Goal: Task Accomplishment & Management: Manage account settings

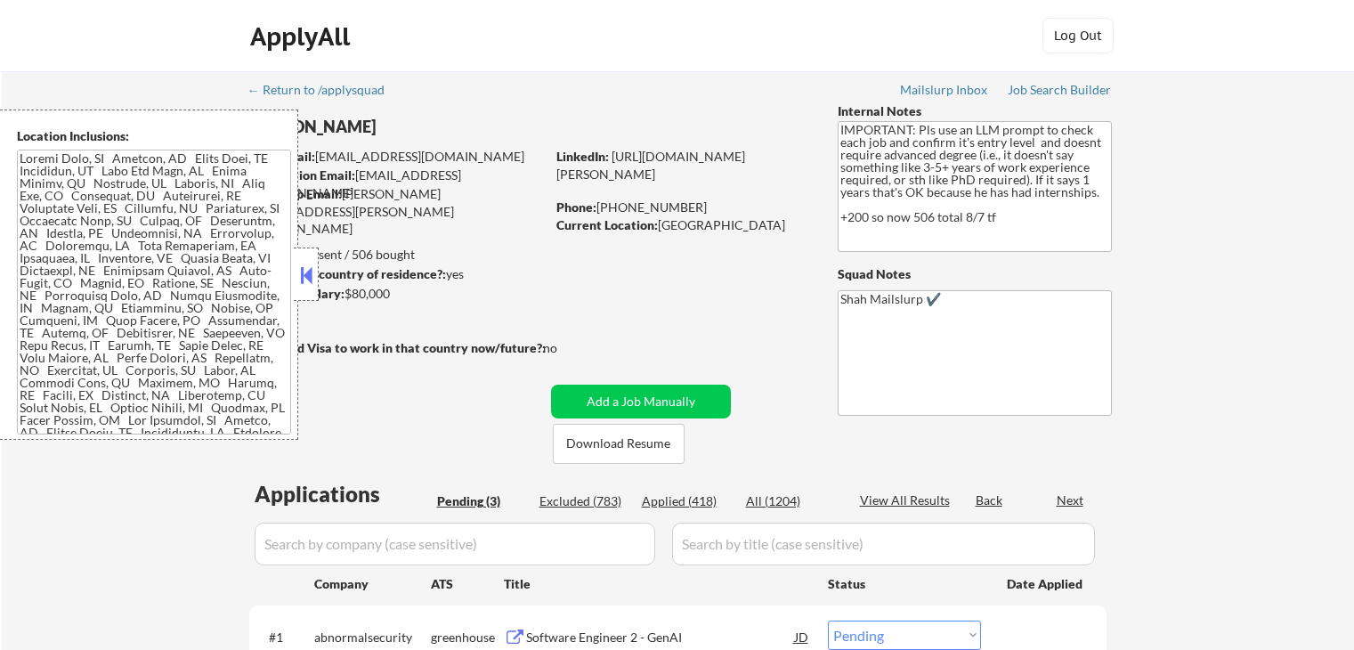
select select ""pending""
click at [684, 111] on div "← Return to /applysquad Mailslurp Inbox Job Search Builder [PERSON_NAME] User E…" at bounding box center [678, 480] width 889 height 818
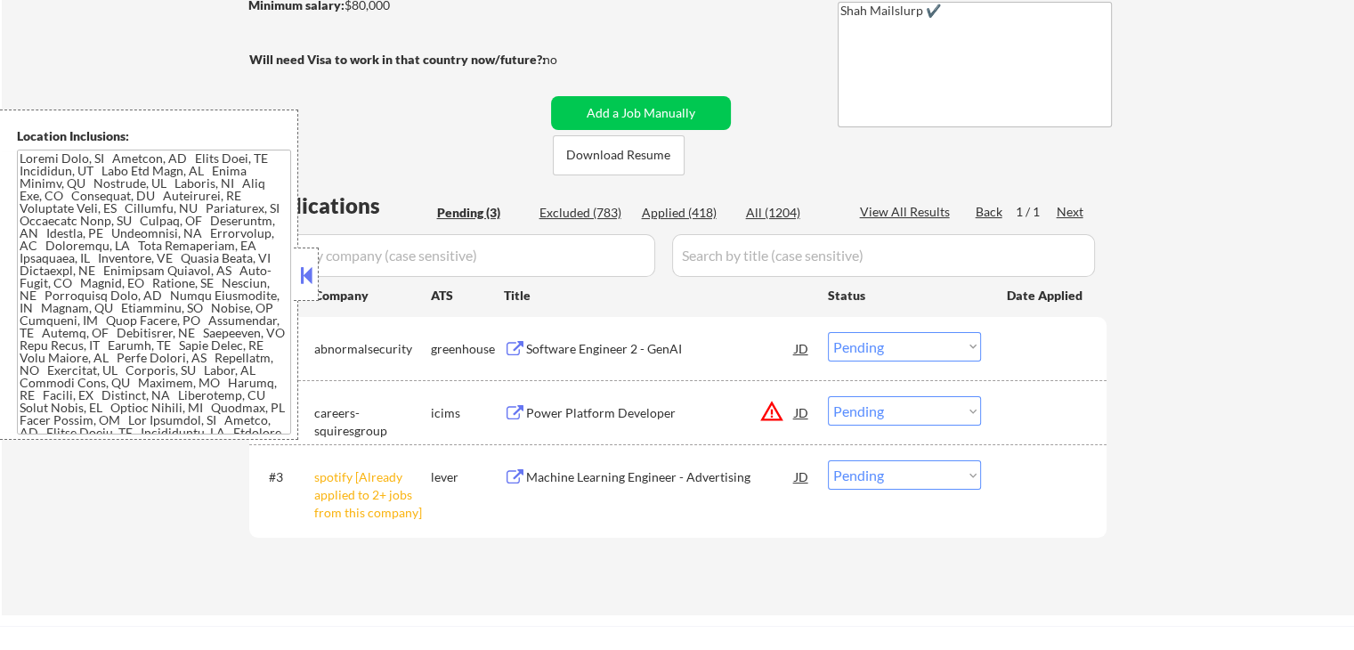
scroll to position [356, 0]
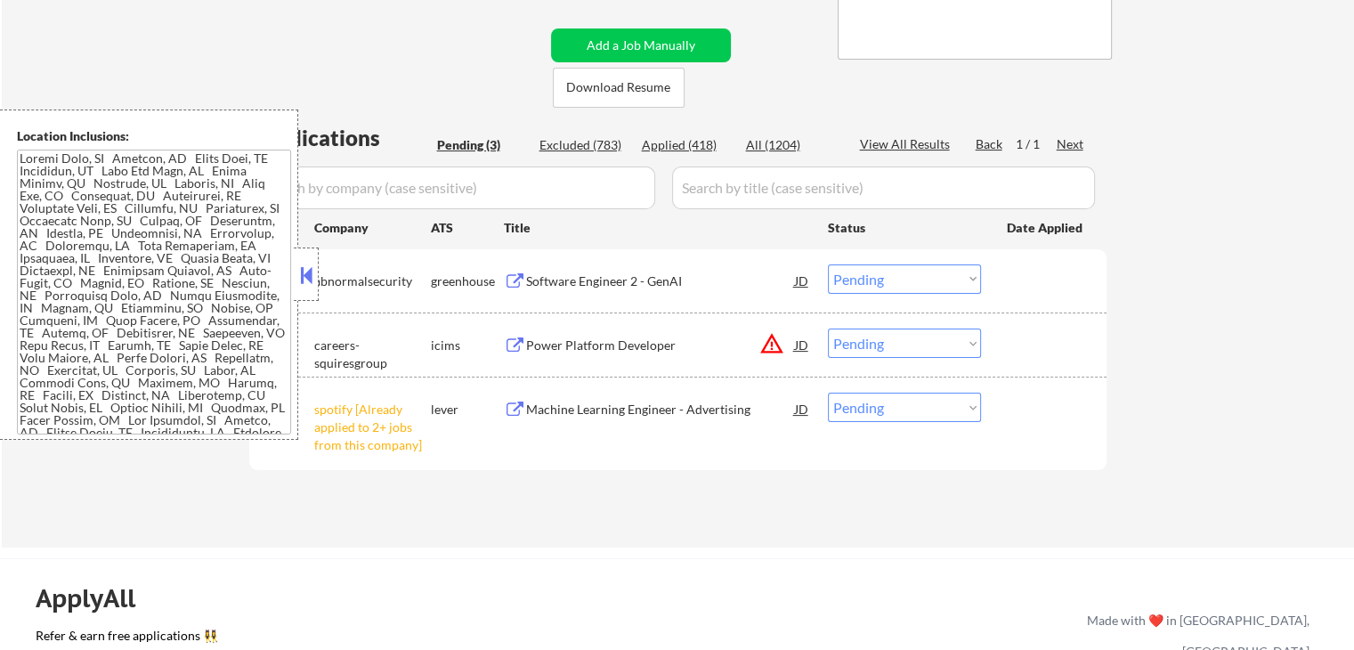
click at [939, 408] on select "Choose an option... Pending Applied Excluded (Questions) Excluded (Expired) Exc…" at bounding box center [904, 407] width 153 height 29
select select ""excluded__other_""
click at [828, 393] on select "Choose an option... Pending Applied Excluded (Questions) Excluded (Expired) Exc…" at bounding box center [904, 407] width 153 height 29
click at [679, 478] on div "Applications Pending (3) Excluded (783) Applied (418) All (1204) View All Resul…" at bounding box center [678, 318] width 858 height 391
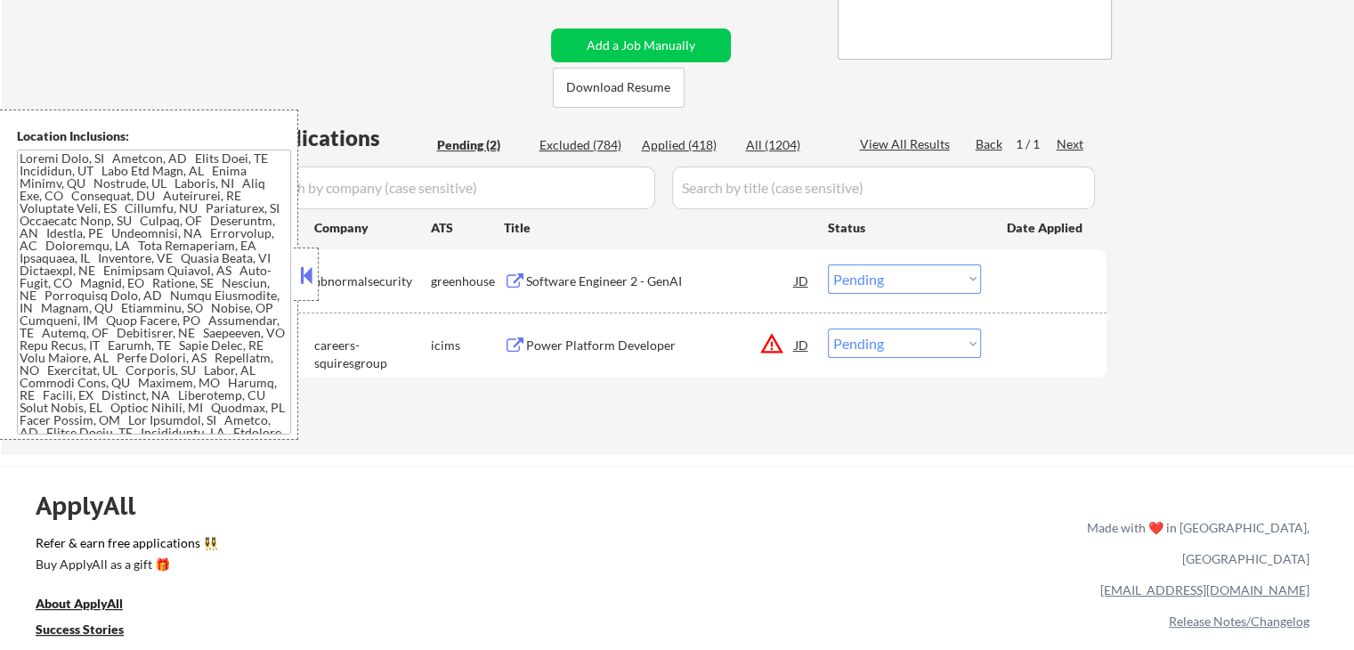
click at [773, 341] on button "warning_amber" at bounding box center [772, 343] width 25 height 25
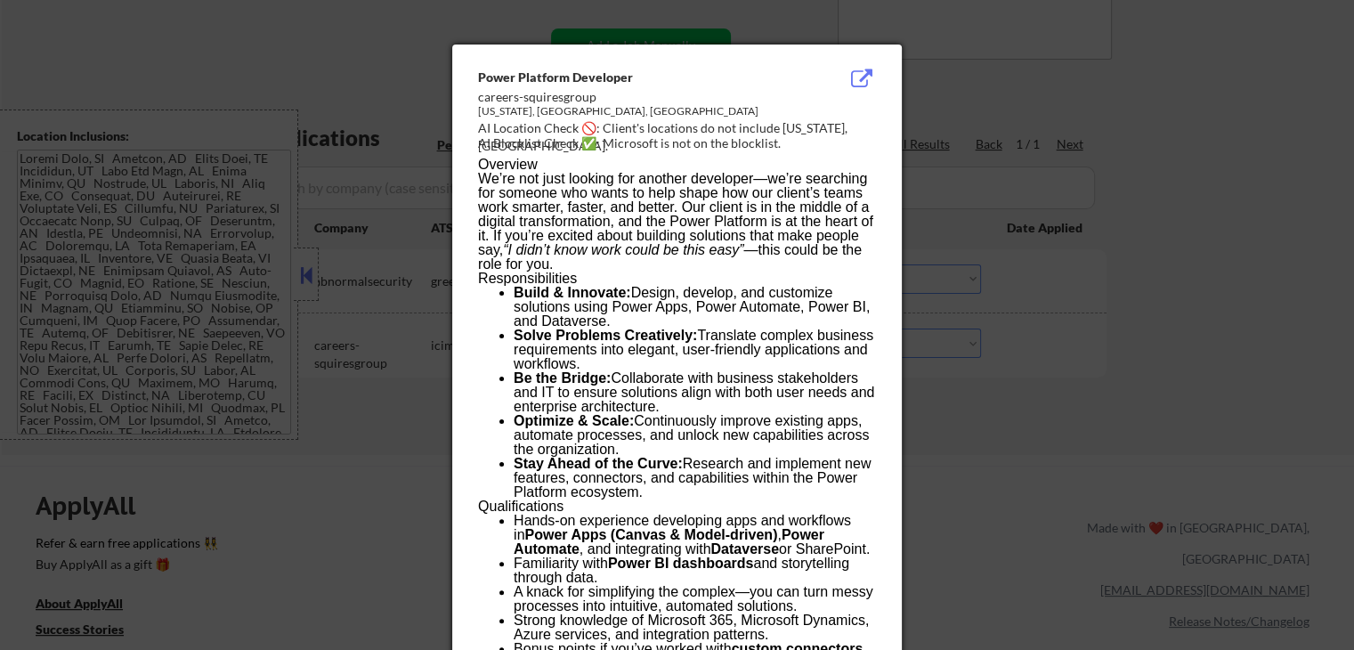
click at [1112, 214] on div at bounding box center [677, 325] width 1354 height 650
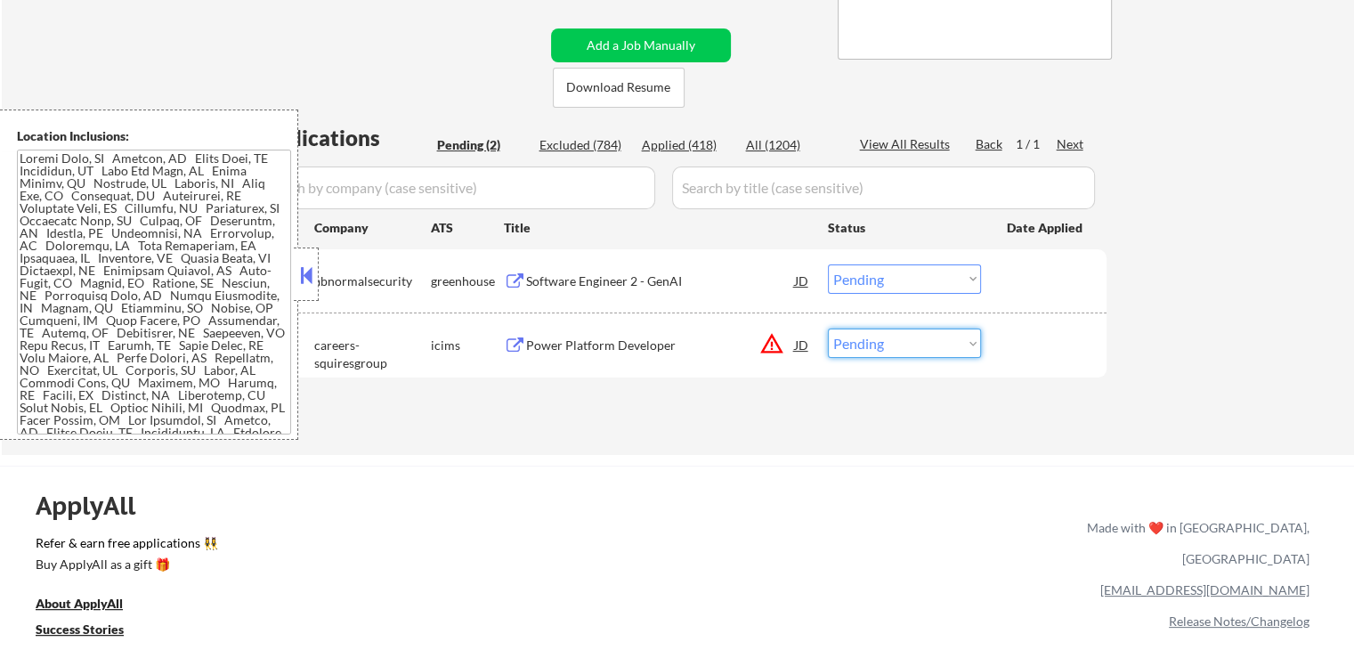
click at [878, 337] on select "Choose an option... Pending Applied Excluded (Questions) Excluded (Expired) Exc…" at bounding box center [904, 343] width 153 height 29
click at [687, 450] on div "← Return to /applysquad Mailslurp Inbox Job Search Builder [PERSON_NAME] User E…" at bounding box center [678, 85] width 1353 height 740
click at [513, 336] on div "Power Platform Developer JD warning_amber" at bounding box center [657, 345] width 307 height 32
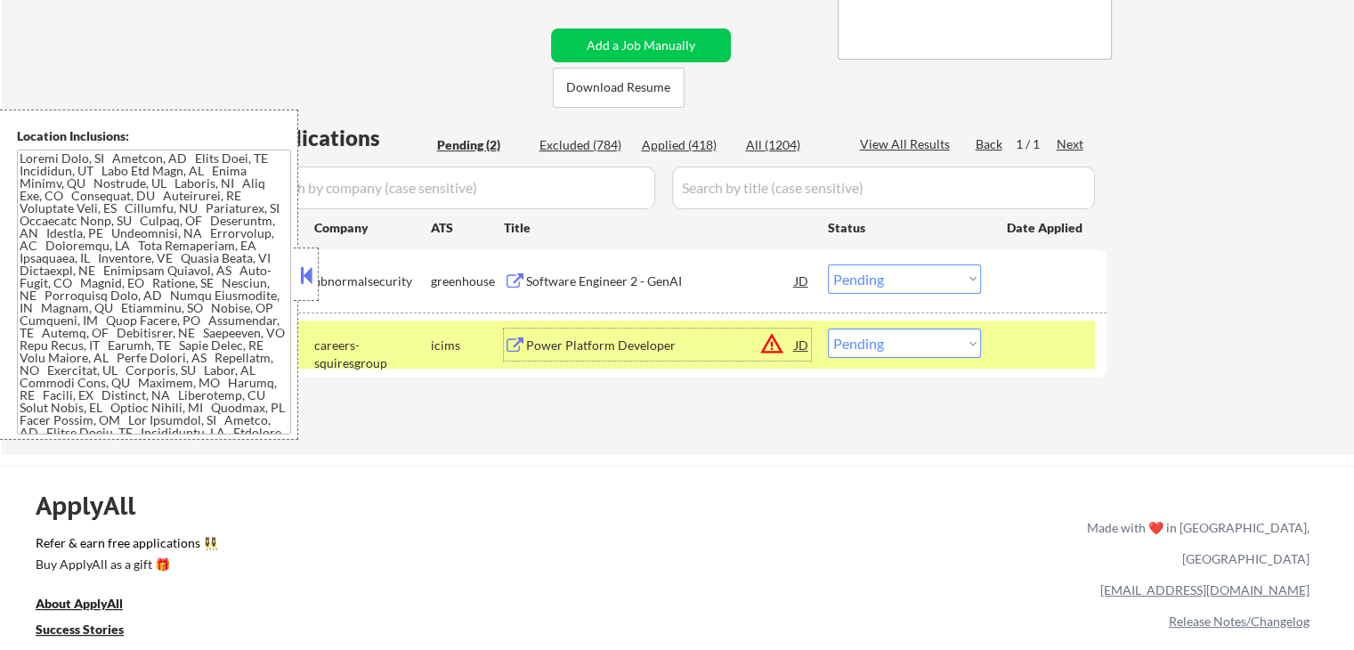
click at [930, 354] on select "Choose an option... Pending Applied Excluded (Questions) Excluded (Expired) Exc…" at bounding box center [904, 343] width 153 height 29
select select ""excluded__location_""
click at [828, 329] on select "Choose an option... Pending Applied Excluded (Questions) Excluded (Expired) Exc…" at bounding box center [904, 343] width 153 height 29
click at [513, 292] on div "Software Engineer 2 - GenAI JD" at bounding box center [657, 280] width 307 height 32
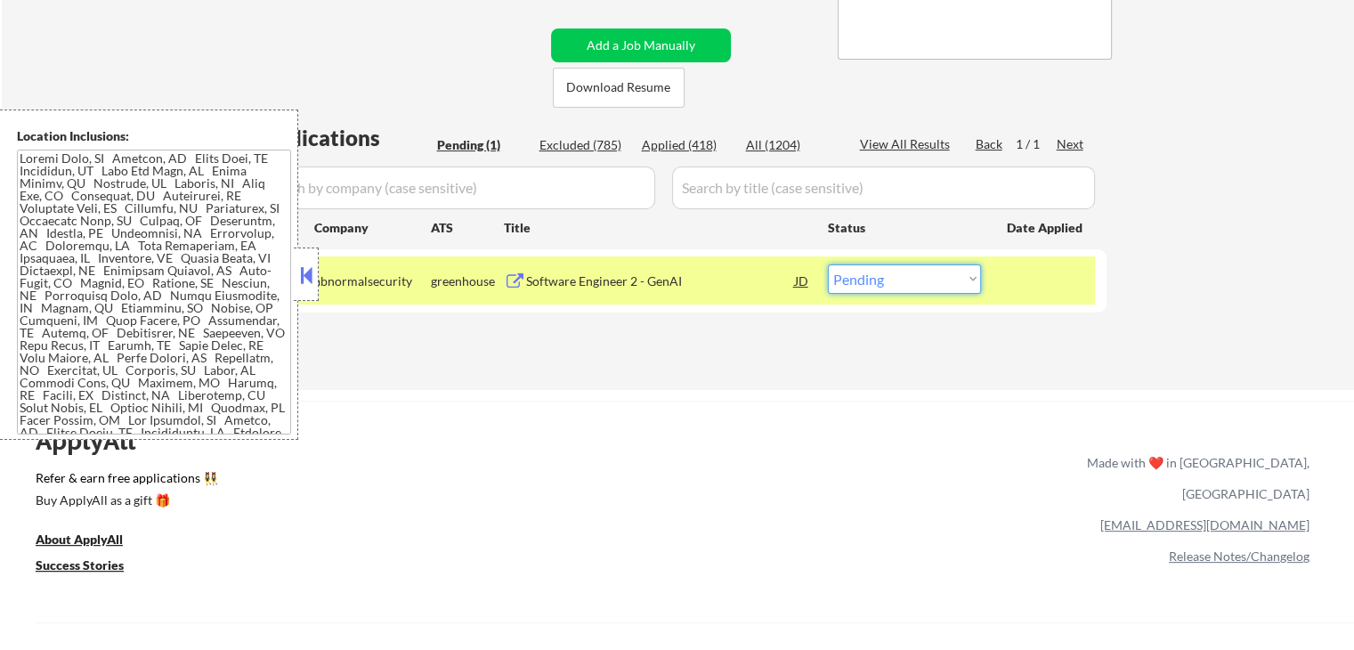
drag, startPoint x: 889, startPoint y: 272, endPoint x: 890, endPoint y: 291, distance: 19.7
click at [890, 272] on select "Choose an option... Pending Applied Excluded (Questions) Excluded (Expired) Exc…" at bounding box center [904, 278] width 153 height 29
select select ""applied""
click at [828, 264] on select "Choose an option... Pending Applied Excluded (Questions) Excluded (Expired) Exc…" at bounding box center [904, 278] width 153 height 29
